Goal: Task Accomplishment & Management: Manage account settings

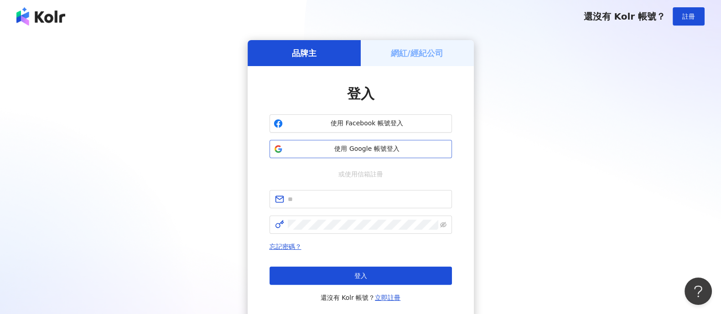
click at [395, 151] on span "使用 Google 帳號登入" at bounding box center [368, 149] width 162 height 9
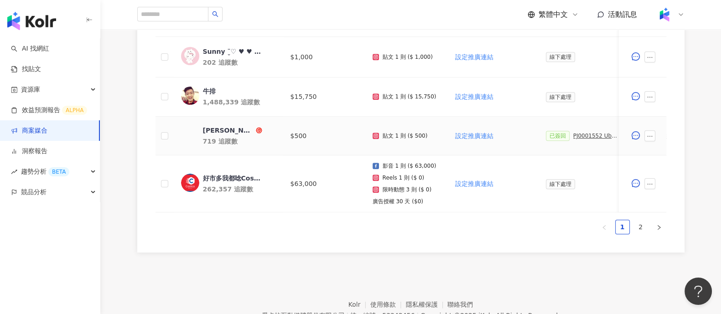
scroll to position [586, 0]
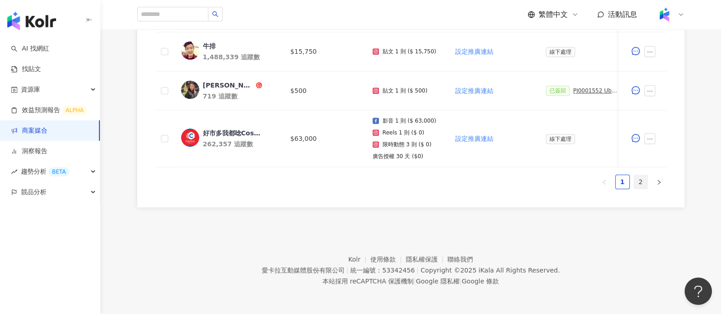
click at [642, 181] on link "2" at bounding box center [641, 182] width 14 height 14
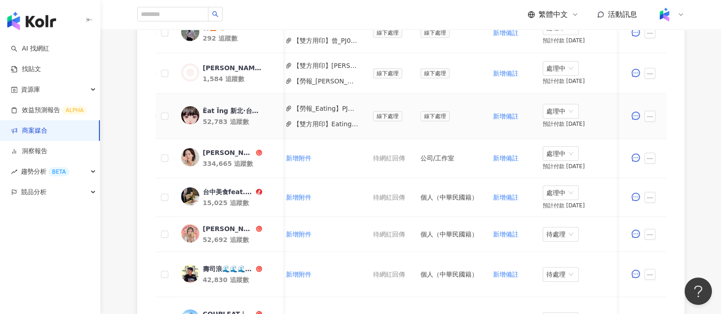
scroll to position [0, 292]
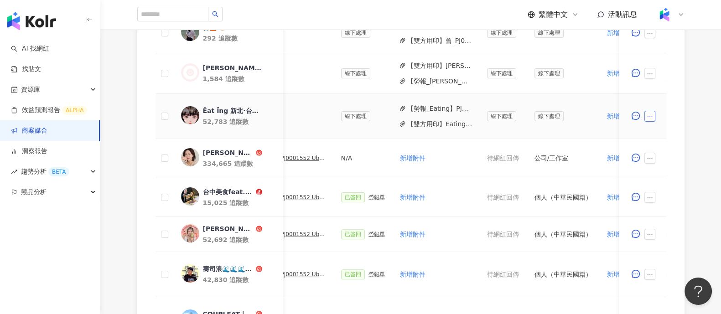
click at [655, 118] on button "button" at bounding box center [650, 116] width 11 height 11
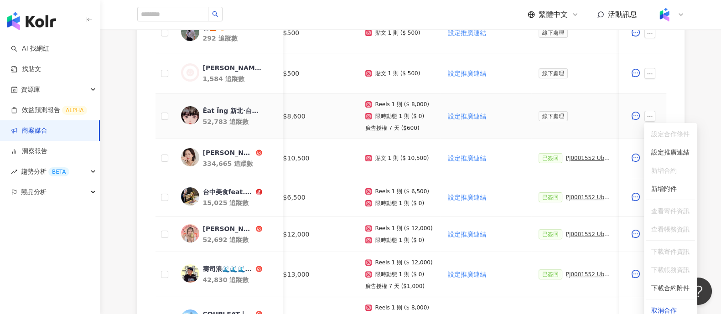
scroll to position [0, 0]
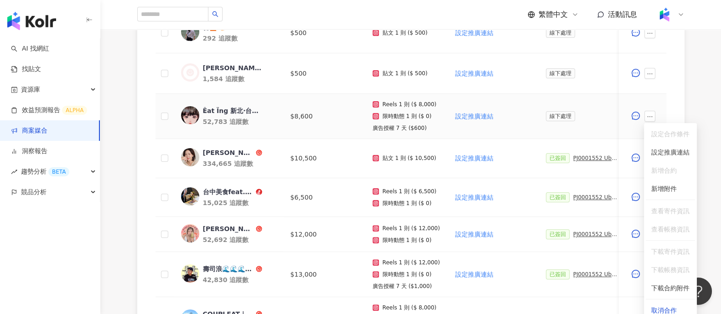
click at [666, 135] on span "設定合作條件" at bounding box center [671, 134] width 38 height 10
click at [686, 103] on div "0 待邀約 0 確認中 19 執行中 0 已結束 0 無意願/取消合作 幣別 ： 新台幣 ( TWD ) 網紅名稱 合作總酬勞 (含稅) 合作項目 推廣連結 …" at bounding box center [411, 162] width 584 height 531
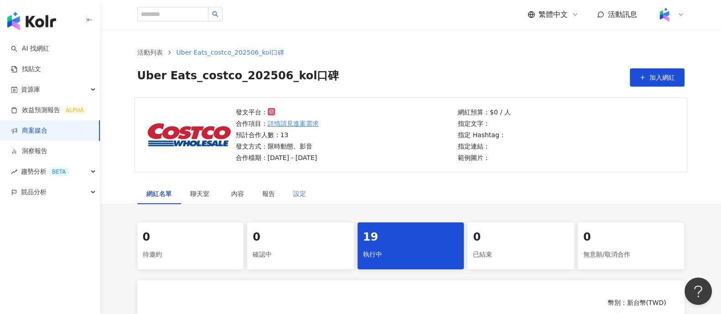
click at [308, 192] on div "設定" at bounding box center [299, 193] width 31 height 21
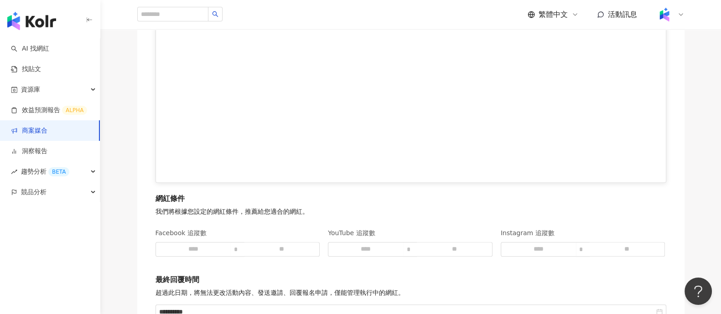
scroll to position [1255, 0]
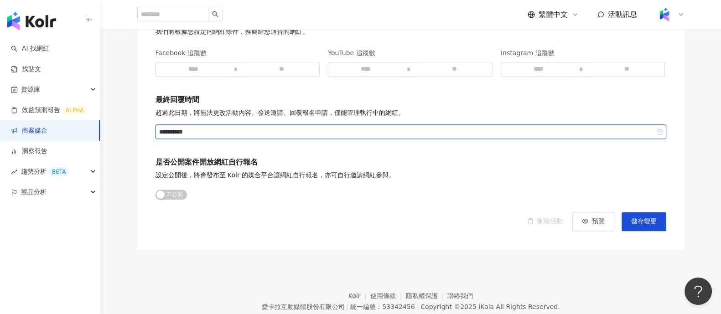
click at [262, 131] on input "**********" at bounding box center [406, 132] width 495 height 10
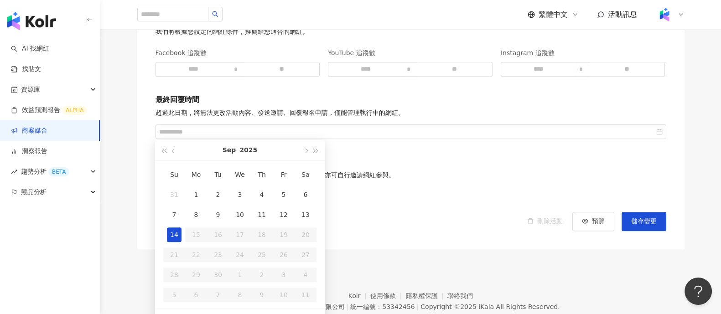
click at [173, 234] on div "14" at bounding box center [174, 235] width 15 height 15
type input "**********"
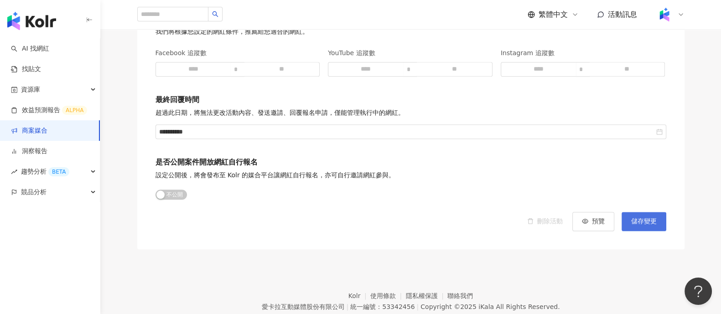
click at [657, 227] on button "儲存變更" at bounding box center [644, 221] width 45 height 19
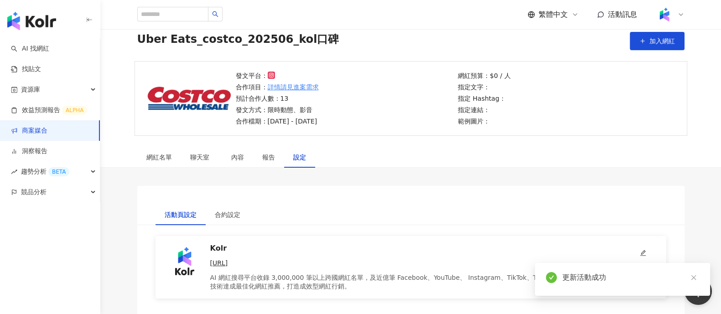
scroll to position [0, 0]
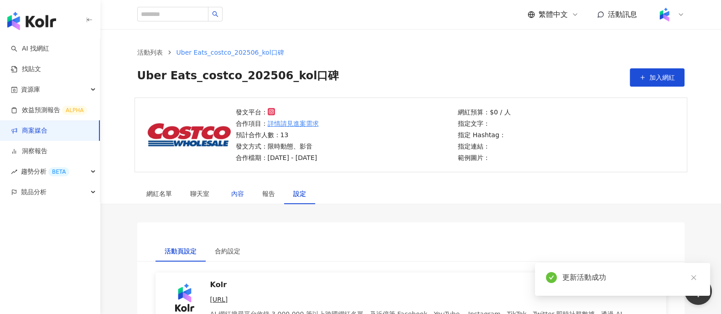
click at [237, 193] on div "內容" at bounding box center [237, 194] width 13 height 10
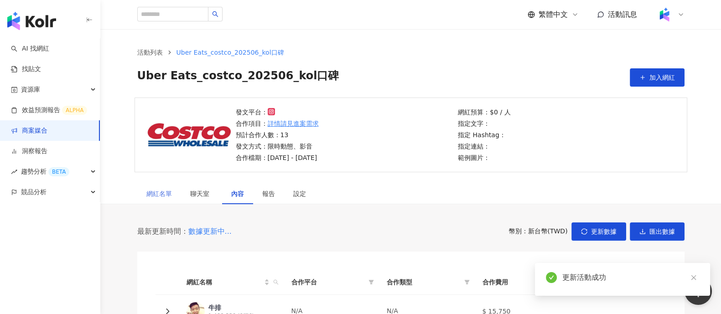
click at [172, 193] on div "網紅名單" at bounding box center [159, 193] width 44 height 21
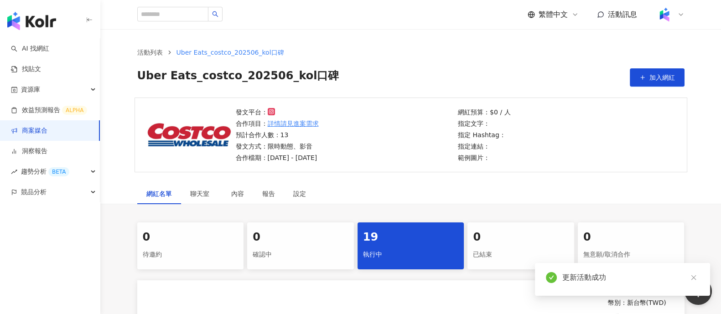
scroll to position [285, 0]
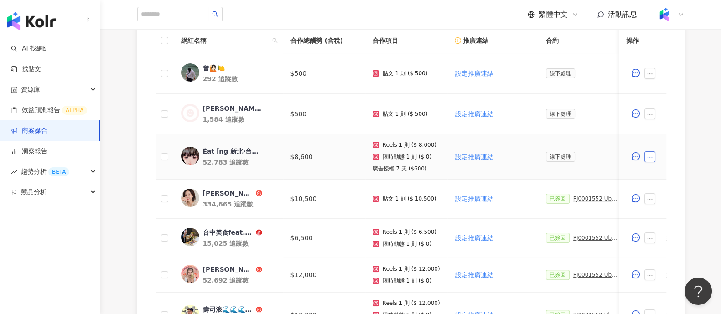
click at [649, 158] on icon "ellipsis" at bounding box center [650, 157] width 6 height 6
click at [670, 174] on span "設定合作條件" at bounding box center [671, 175] width 38 height 10
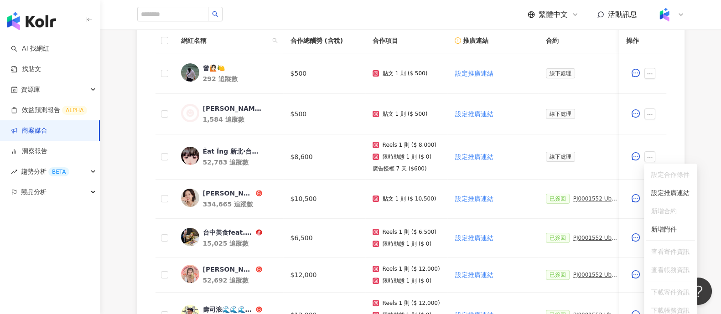
click at [696, 138] on div "0 待邀約 0 確認中 19 執行中 0 已結束 0 無意願/取消合作 幣別 ： 新台幣 ( TWD ) 網紅名稱 合作總酬勞 (含稅) 合作項目 推廣連結 …" at bounding box center [411, 202] width 584 height 531
click at [676, 63] on div "幣別 ： 新台幣 ( TWD ) 網紅名稱 合作總酬勞 (含稅) 合作項目 推廣連結 合約 勞報單 其他附件 上線連結 領款人身份 備註 付款狀態 操作 曾🙋…" at bounding box center [410, 231] width 547 height 473
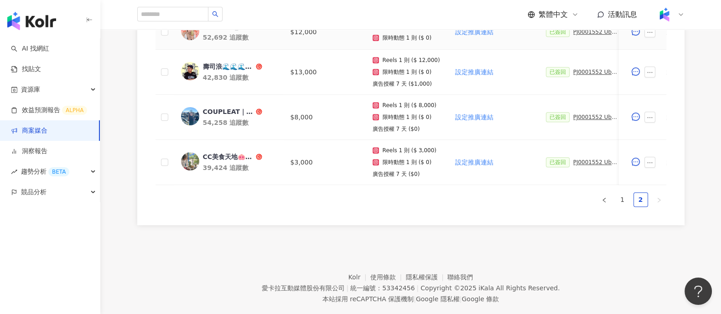
scroll to position [554, 0]
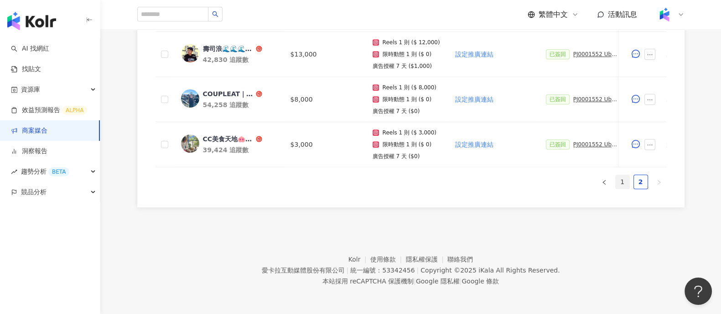
click at [621, 183] on link "1" at bounding box center [623, 182] width 14 height 14
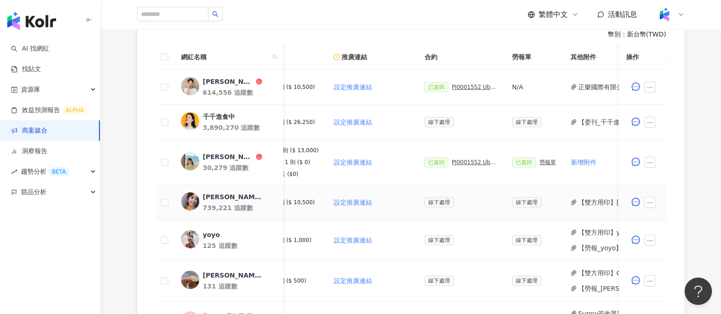
scroll to position [0, 349]
